Goal: Find specific page/section: Find specific page/section

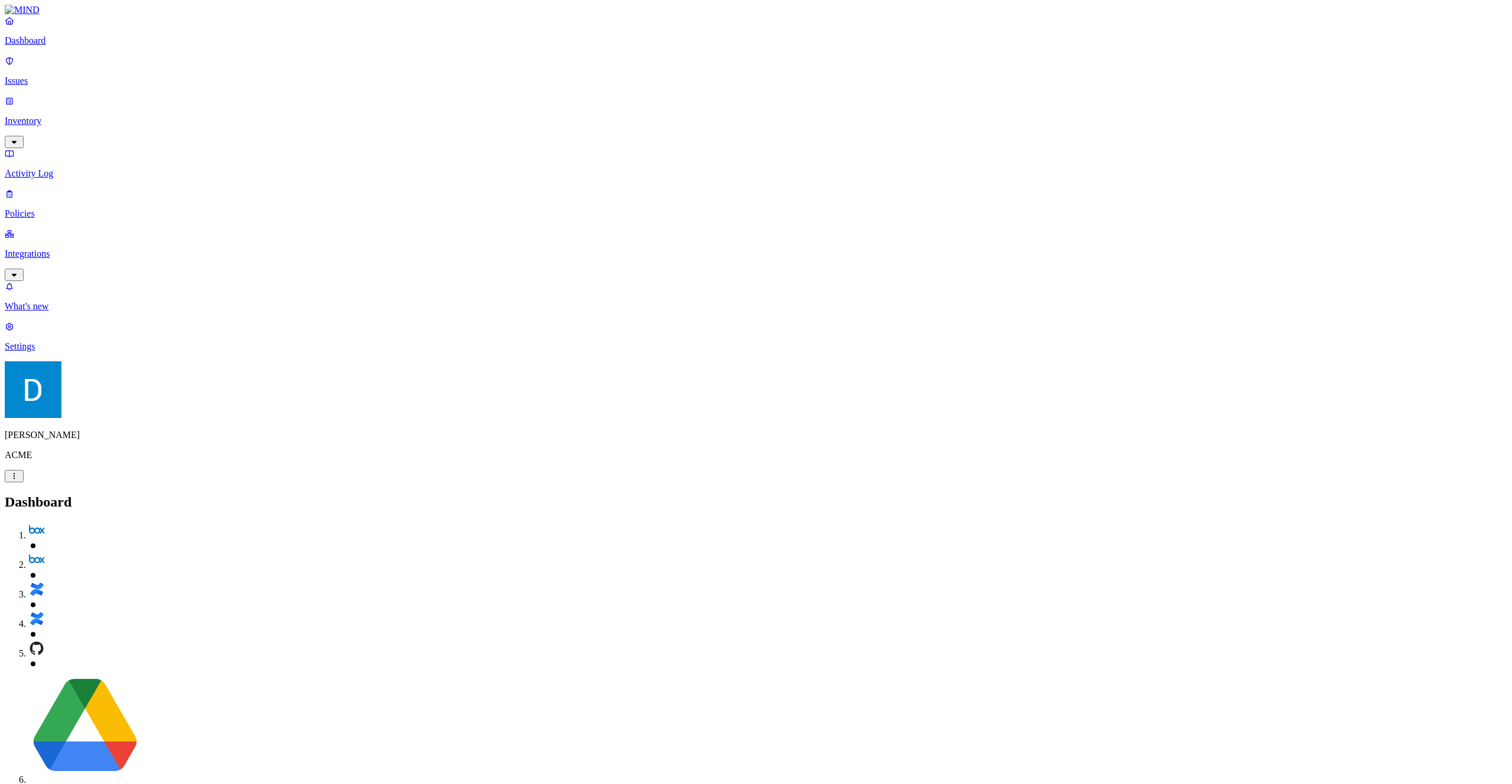
click at [67, 126] on div "Dashboard Issues Inventory Activity Log Policies Integrations" at bounding box center [756, 147] width 1503 height 266
click at [66, 188] on link "Policies" at bounding box center [756, 203] width 1503 height 31
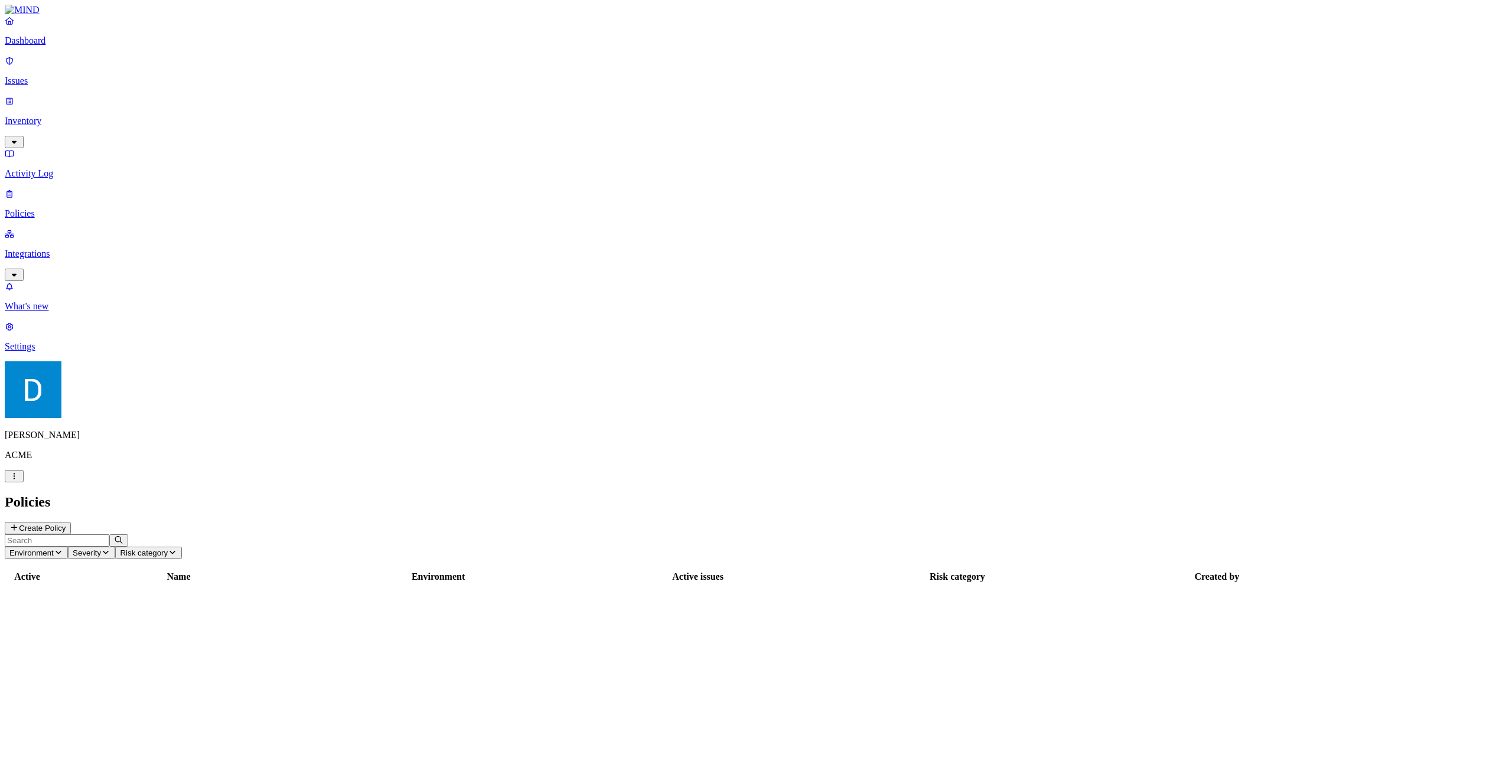
click at [109, 534] on input "text" at bounding box center [57, 540] width 104 height 12
type input "unmana"
click at [294, 570] on div "Active Name Environment Active issues Risk category Created by unmanaged test E…" at bounding box center [756, 592] width 1503 height 46
click at [298, 584] on td "unmanaged test" at bounding box center [179, 599] width 258 height 31
click at [43, 696] on icon at bounding box center [38, 699] width 9 height 7
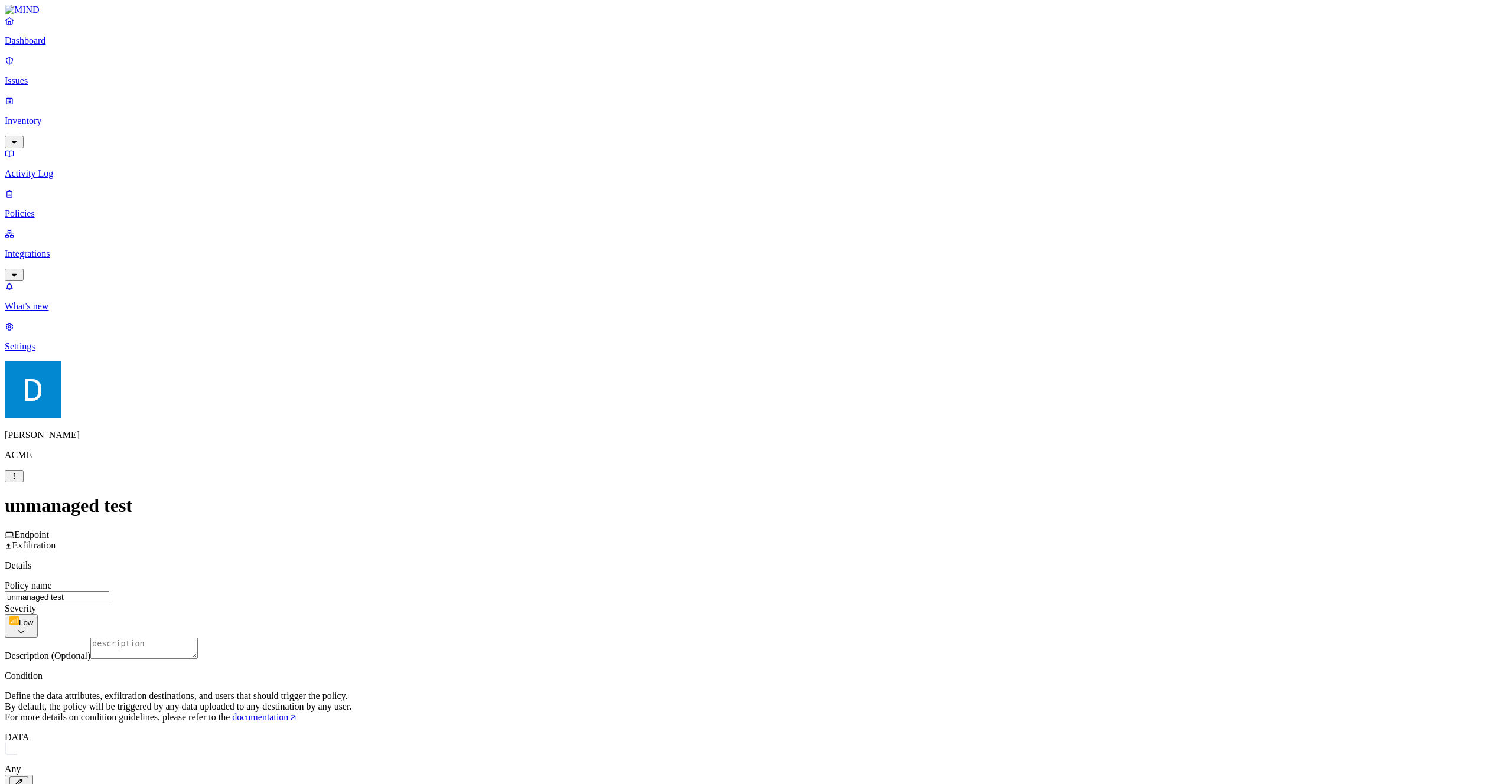
scroll to position [342, 0]
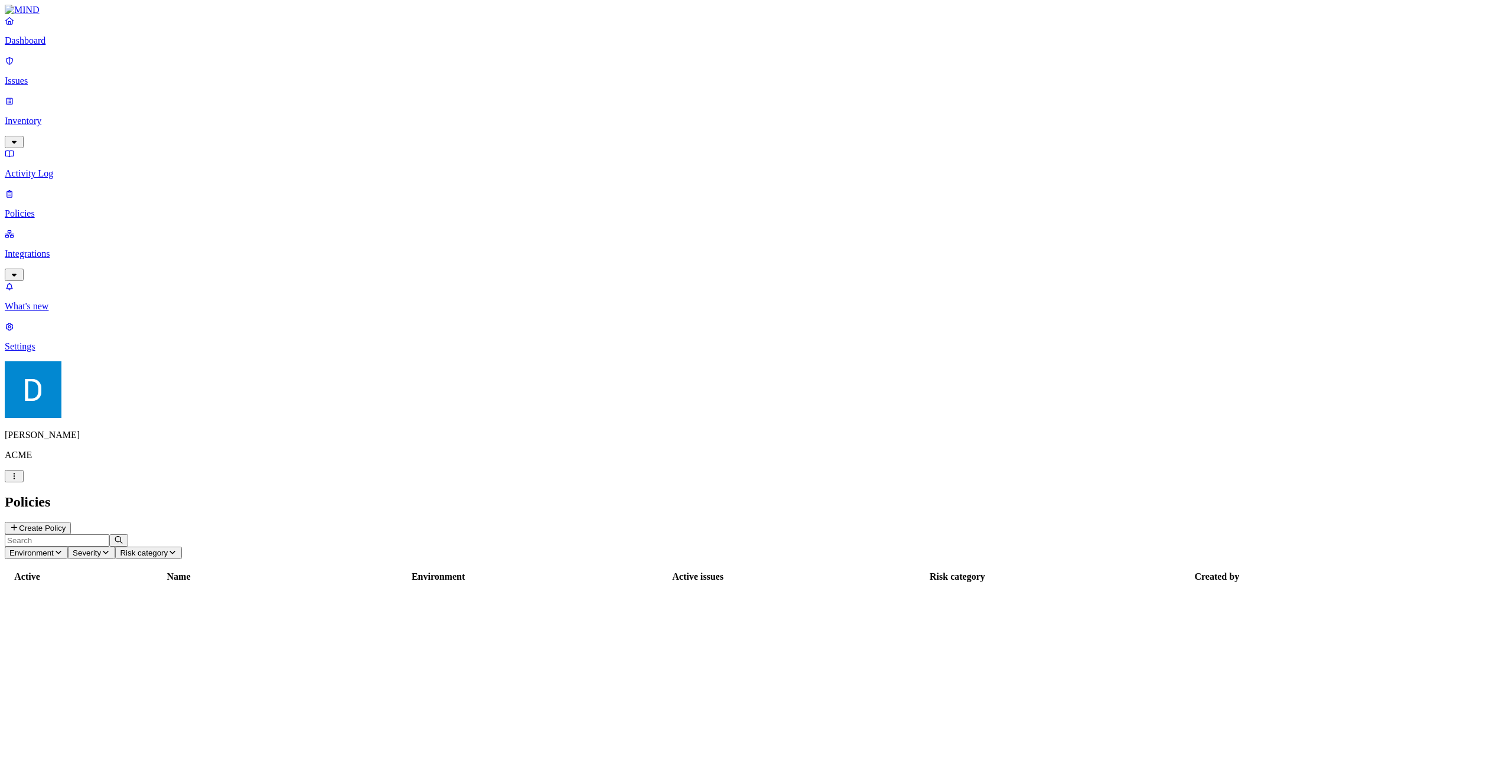
click at [895, 570] on div "Active Name Environment Active issues Risk category Created by ‌ ‌ ‌ ‌ ‌ ‌ ‌ ‌ …" at bounding box center [756, 642] width 1503 height 144
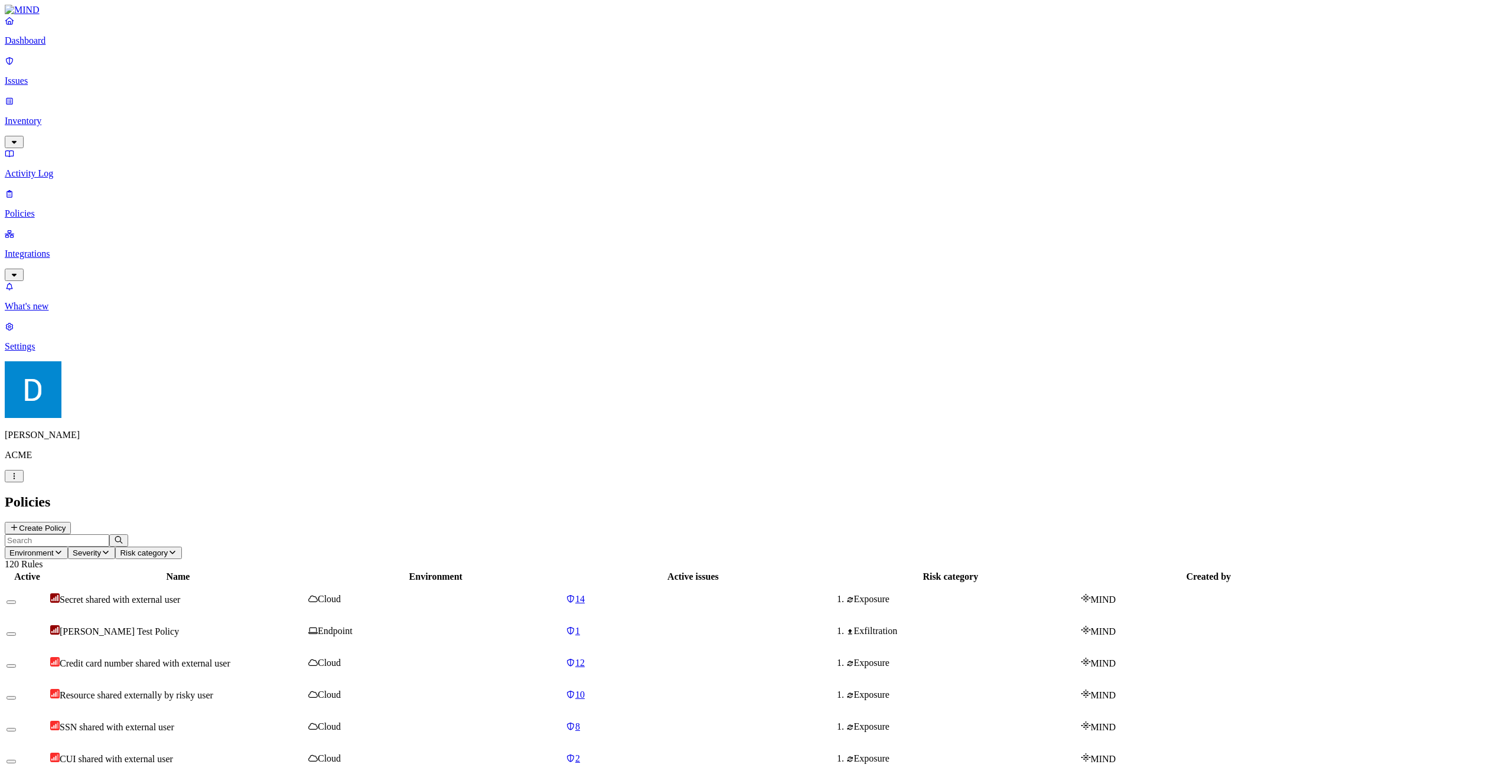
click at [74, 82] on div "Dashboard Issues Inventory Activity Log Policies Integrations" at bounding box center [756, 147] width 1503 height 266
click at [74, 78] on link "Issues" at bounding box center [756, 71] width 1503 height 31
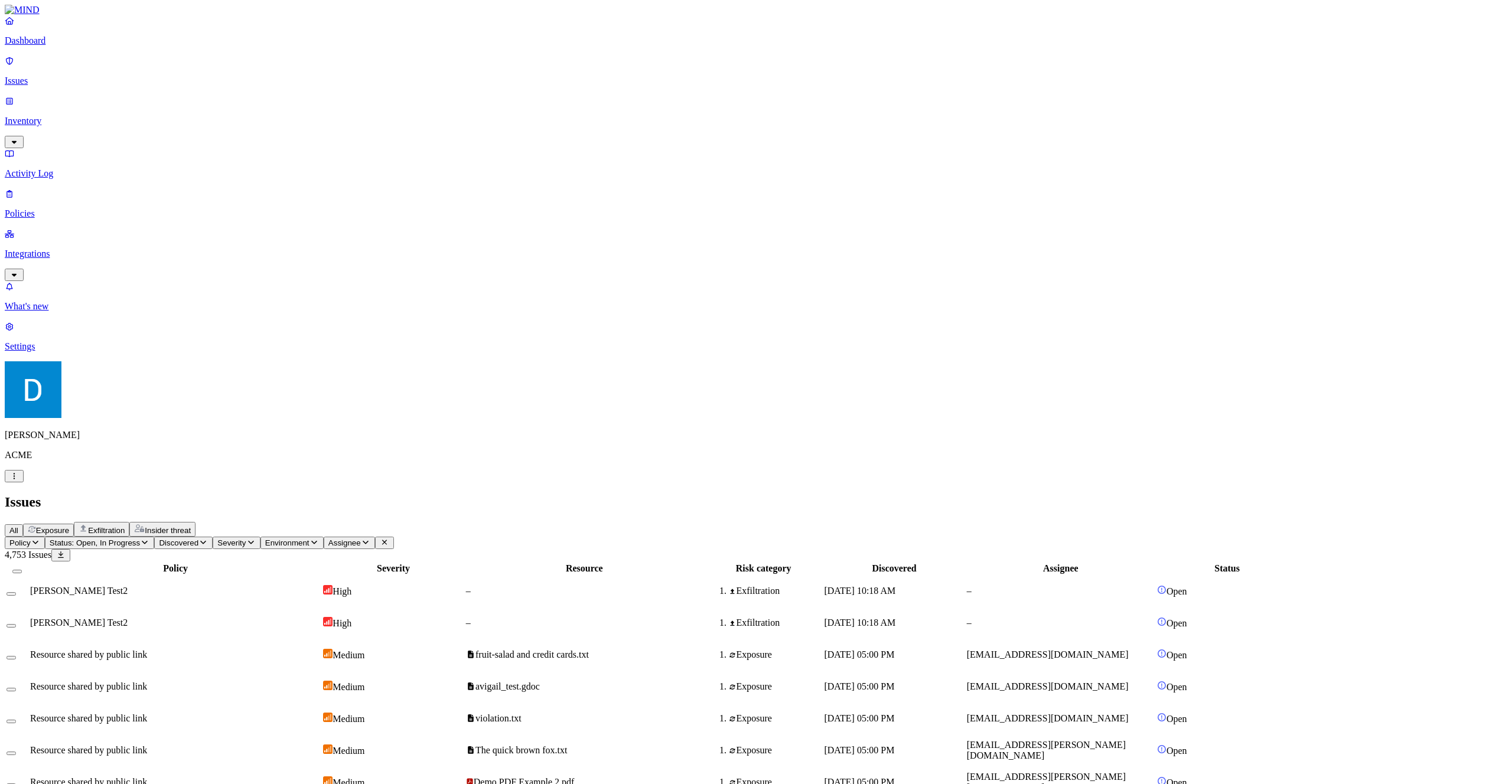
click at [317, 541] on icon "button" at bounding box center [313, 542] width 6 height 3
click at [448, 132] on span "Endpoint" at bounding box center [448, 137] width 35 height 10
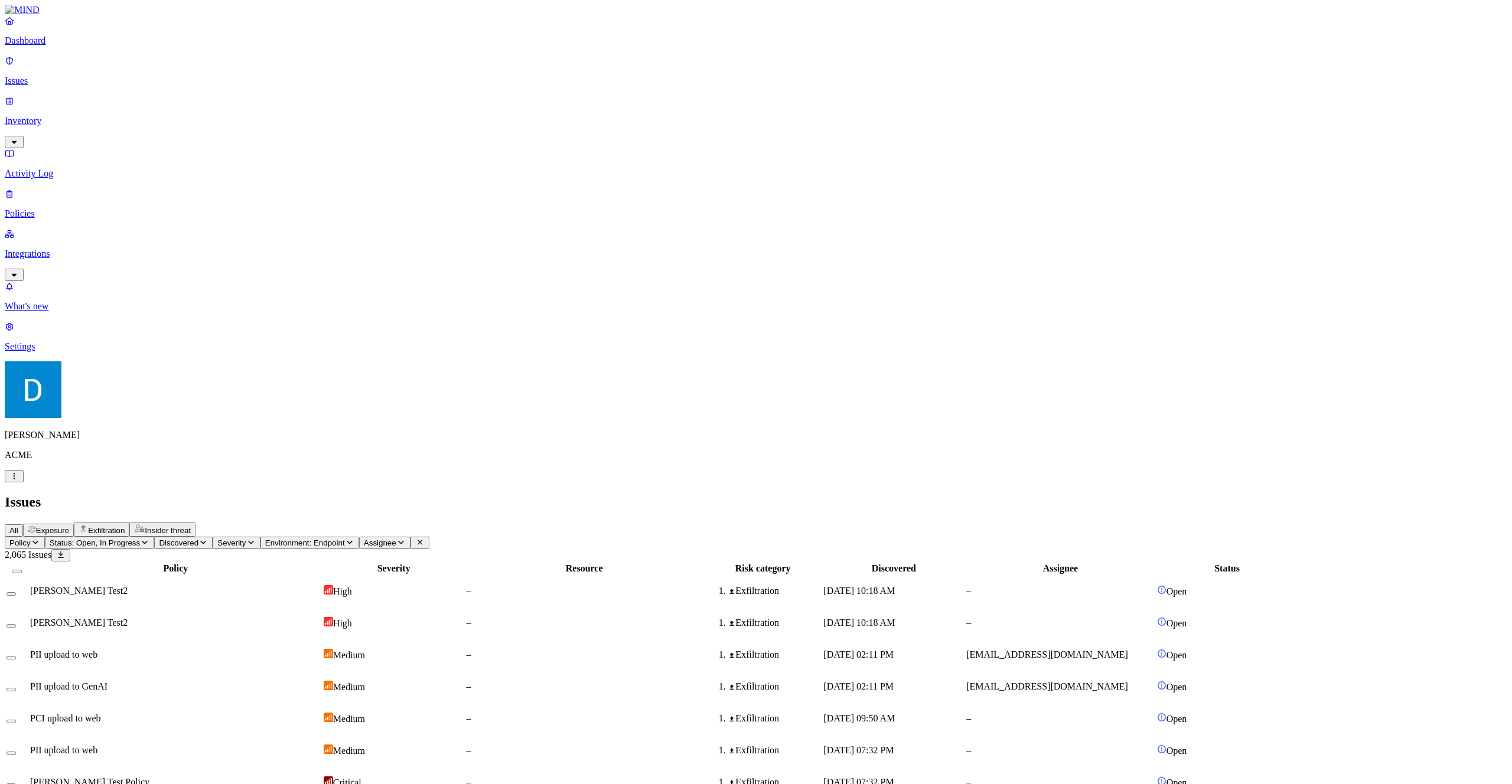
click at [478, 522] on div "All Exposure Exfiltration Insider threat" at bounding box center [756, 529] width 1503 height 15
click at [125, 526] on span "Exfiltration" at bounding box center [107, 530] width 37 height 9
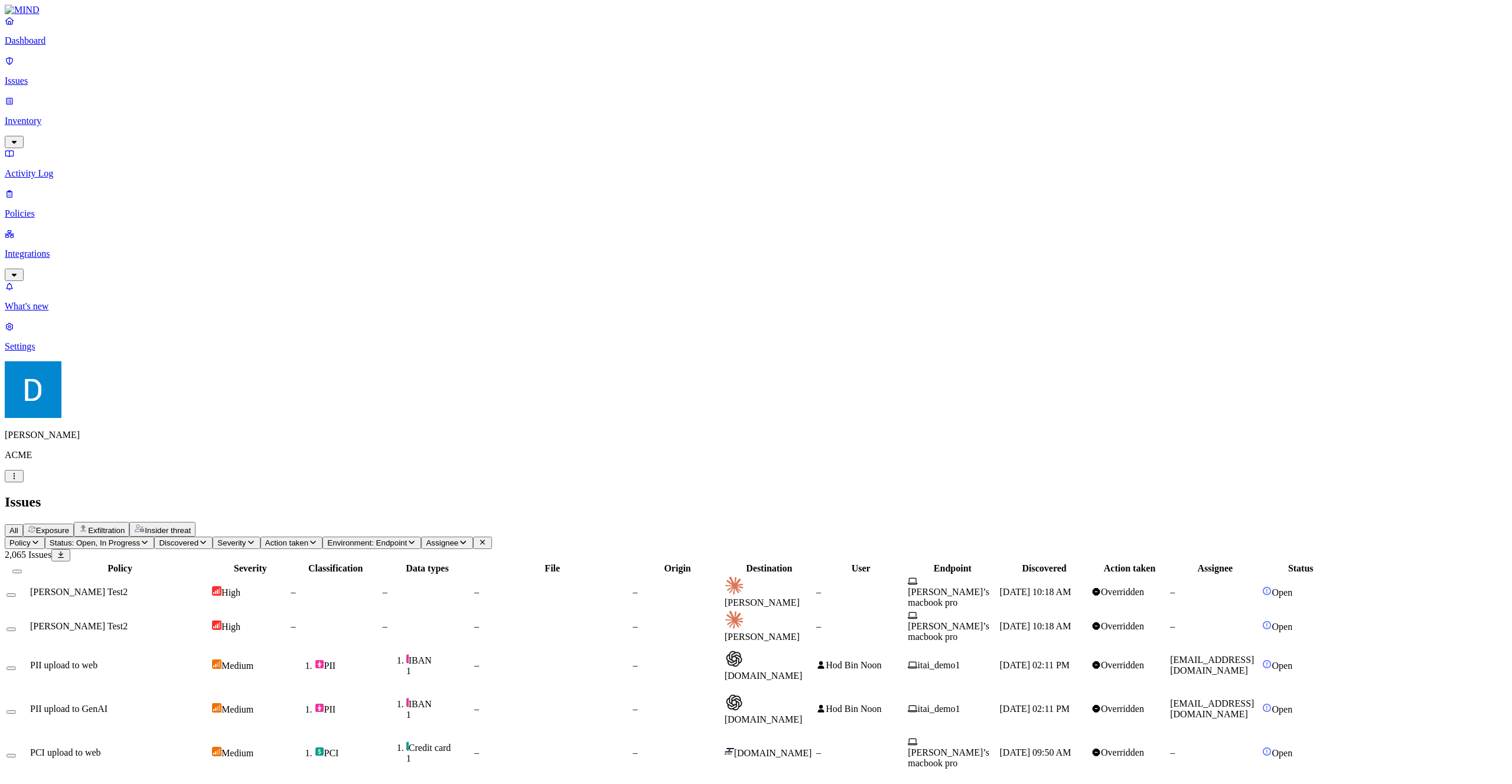
click at [178, 494] on h2 "Issues" at bounding box center [756, 502] width 1503 height 16
click at [189, 494] on h2 "Issues" at bounding box center [756, 502] width 1503 height 16
drag, startPoint x: 189, startPoint y: 14, endPoint x: 163, endPoint y: 19, distance: 26.5
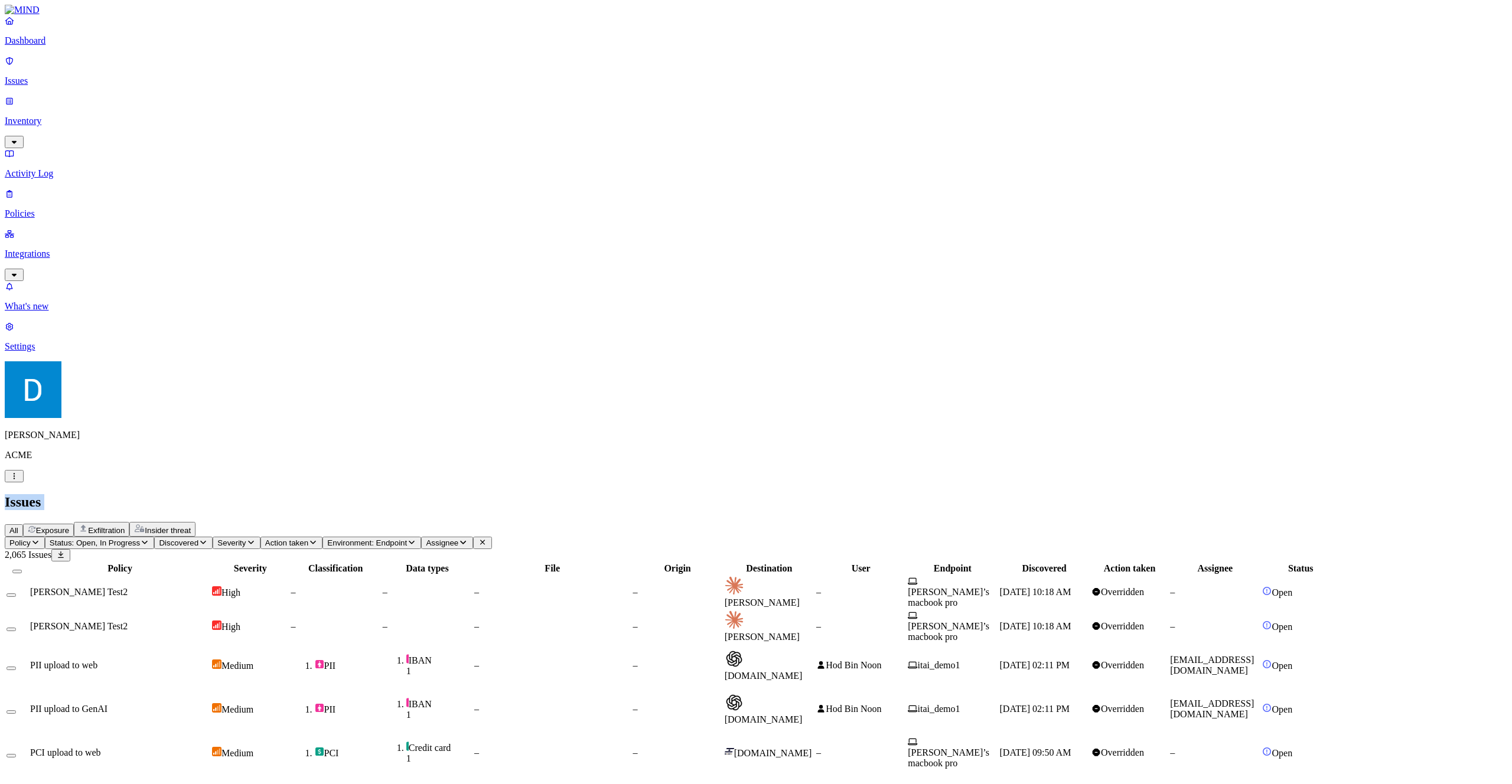
click at [163, 494] on h2 "Issues" at bounding box center [756, 502] width 1503 height 16
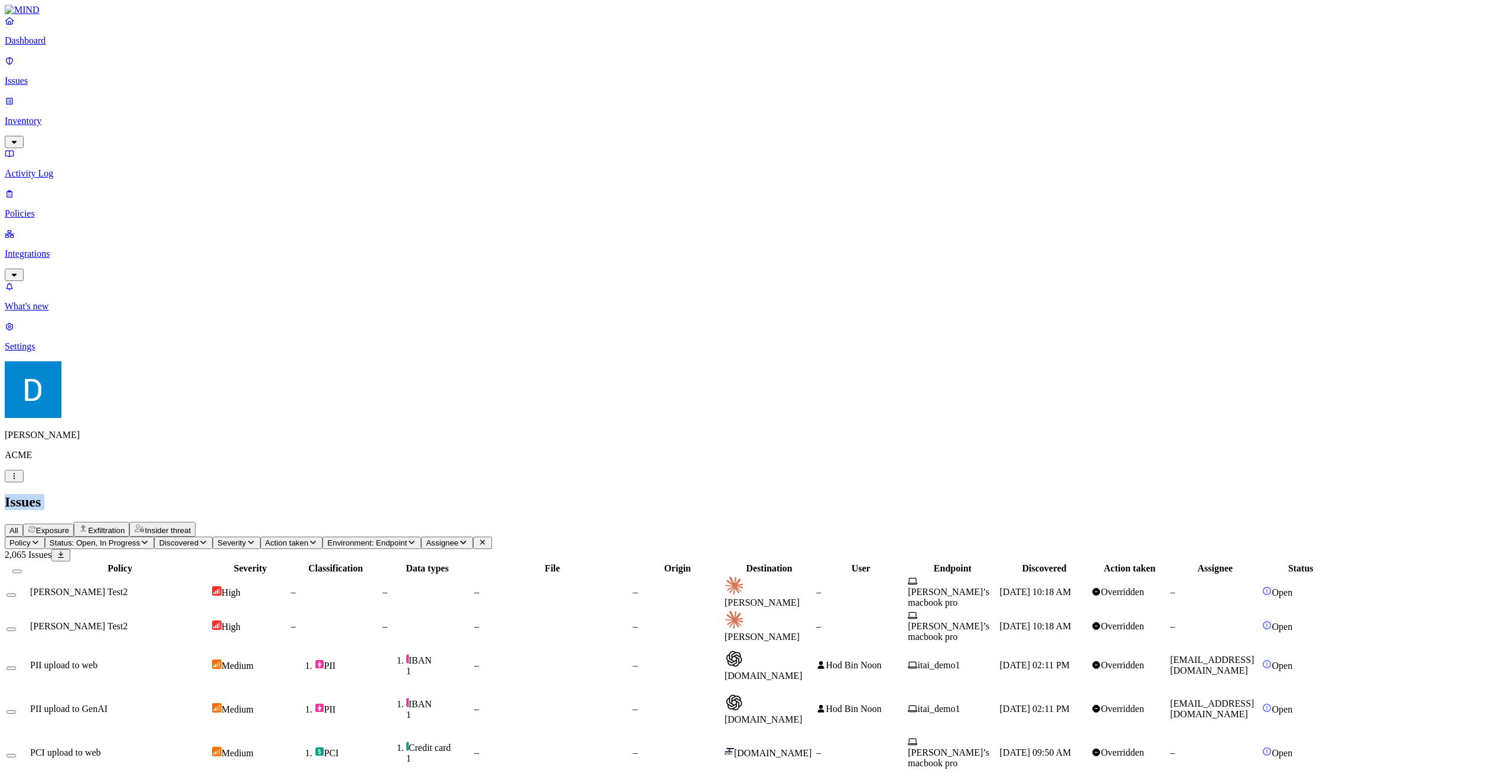
click at [163, 494] on h2 "Issues" at bounding box center [756, 502] width 1503 height 16
click at [165, 494] on h2 "Issues" at bounding box center [756, 502] width 1503 height 16
